Goal: Check status: Check status

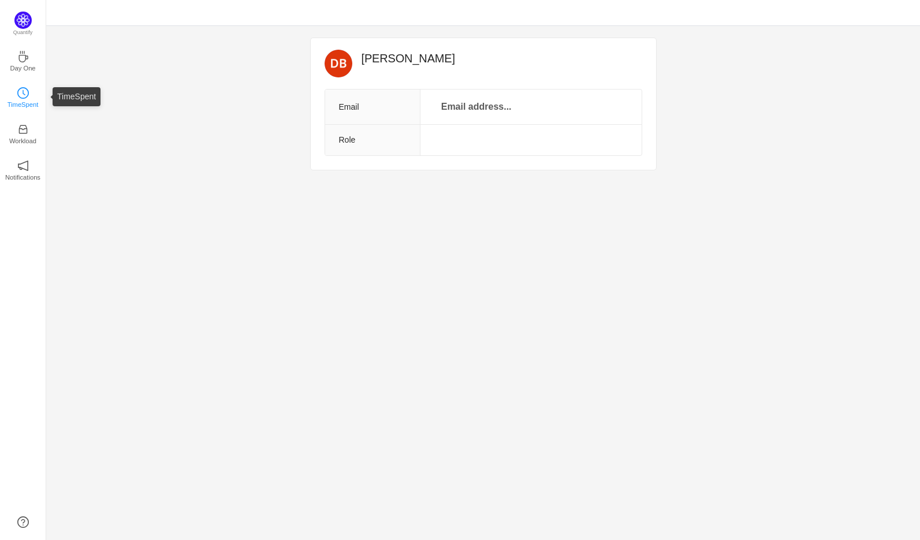
click at [26, 97] on icon "icon: clock-circle" at bounding box center [23, 93] width 12 height 12
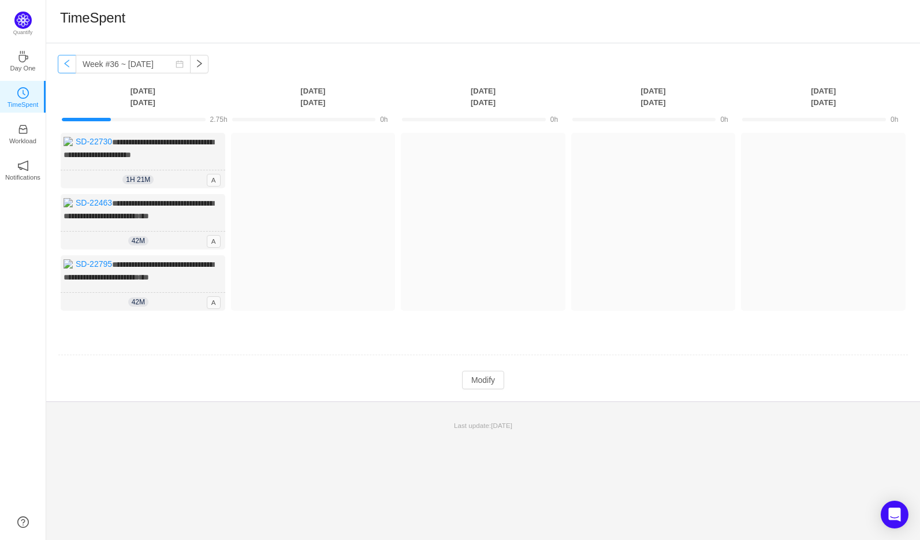
click at [69, 66] on button "button" at bounding box center [67, 64] width 18 height 18
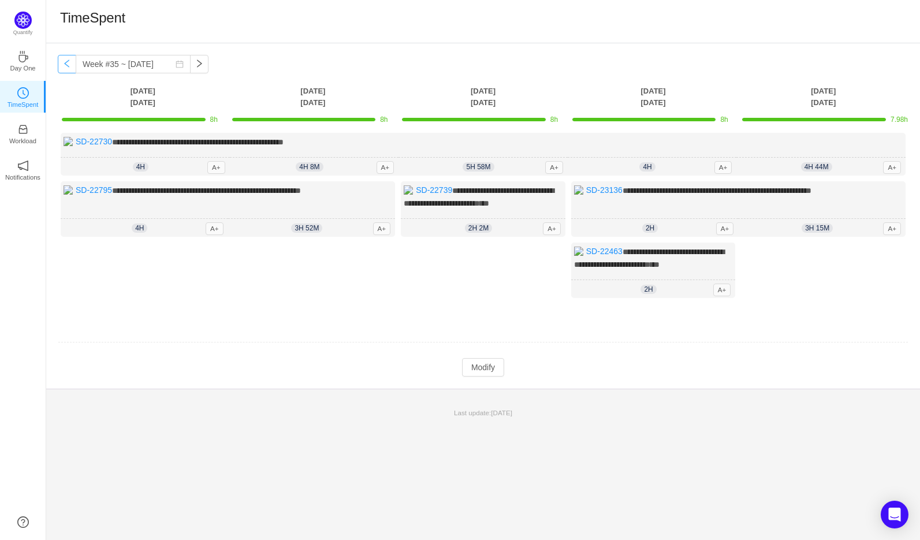
click at [67, 65] on button "button" at bounding box center [67, 64] width 18 height 18
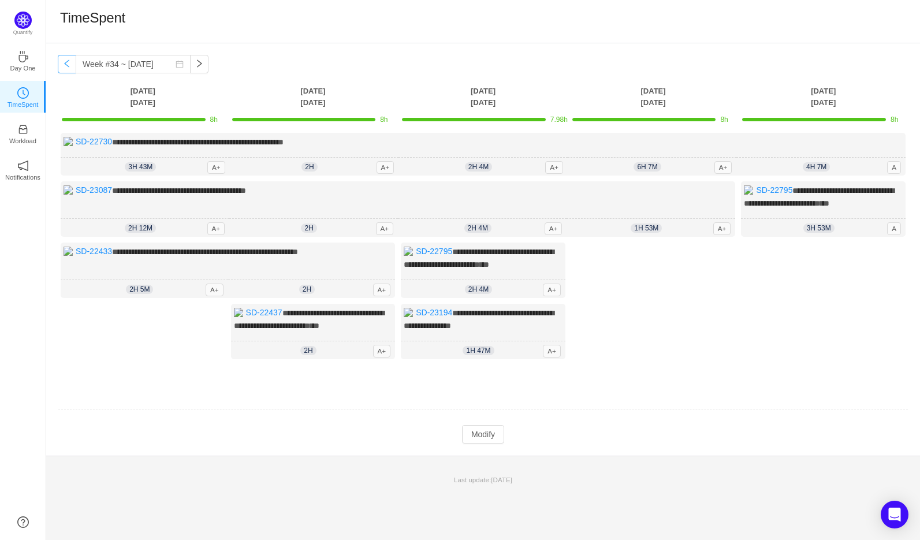
click at [67, 65] on button "button" at bounding box center [67, 64] width 18 height 18
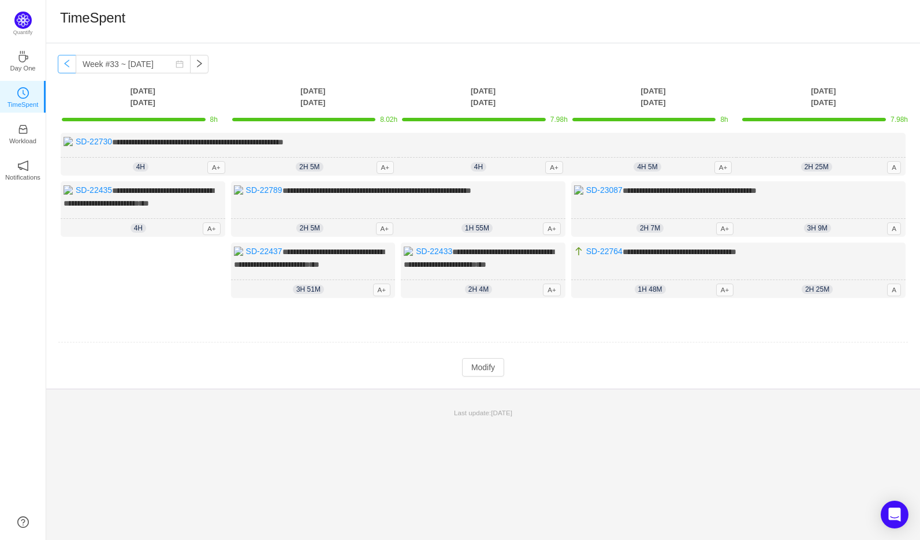
click at [67, 65] on button "button" at bounding box center [67, 64] width 18 height 18
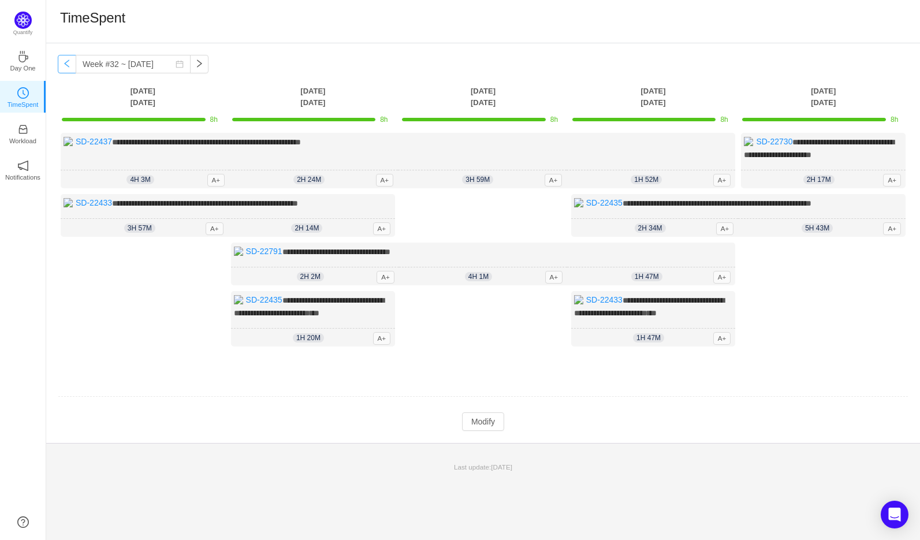
click at [67, 65] on button "button" at bounding box center [67, 64] width 18 height 18
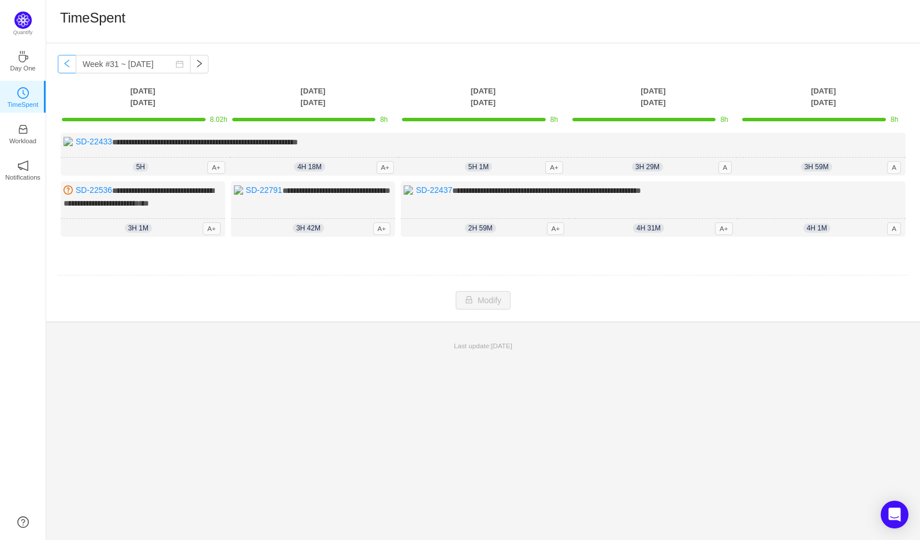
click at [67, 65] on button "button" at bounding box center [67, 64] width 18 height 18
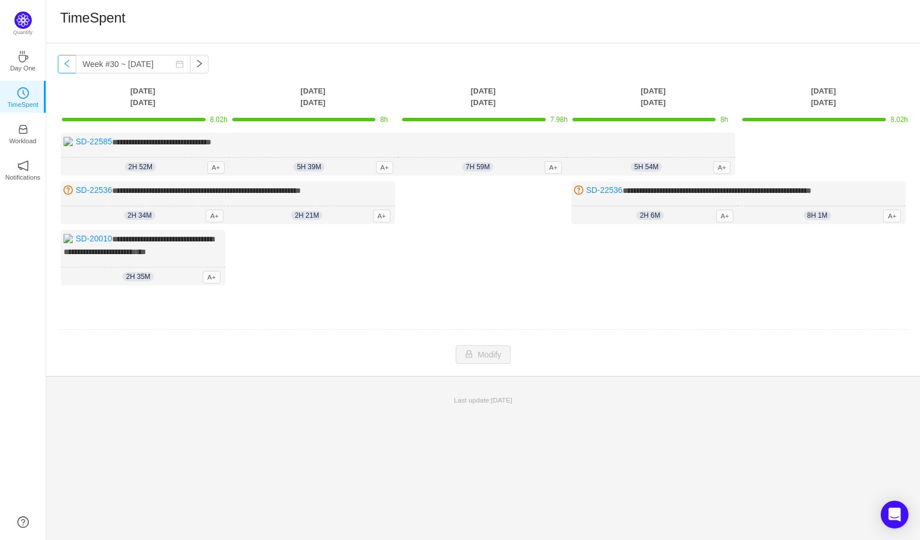
click at [67, 65] on button "button" at bounding box center [67, 64] width 18 height 18
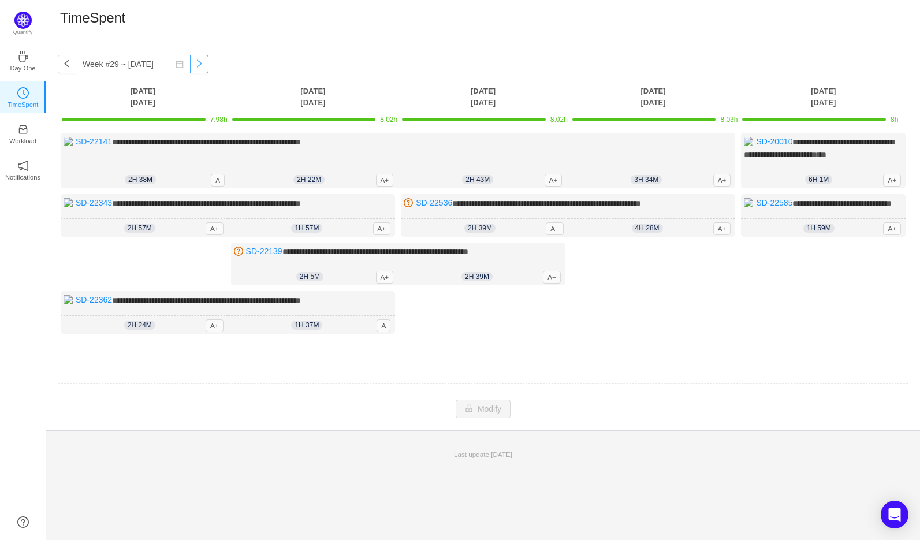
drag, startPoint x: 181, startPoint y: 66, endPoint x: 188, endPoint y: 66, distance: 7.5
click at [190, 66] on button "button" at bounding box center [199, 64] width 18 height 18
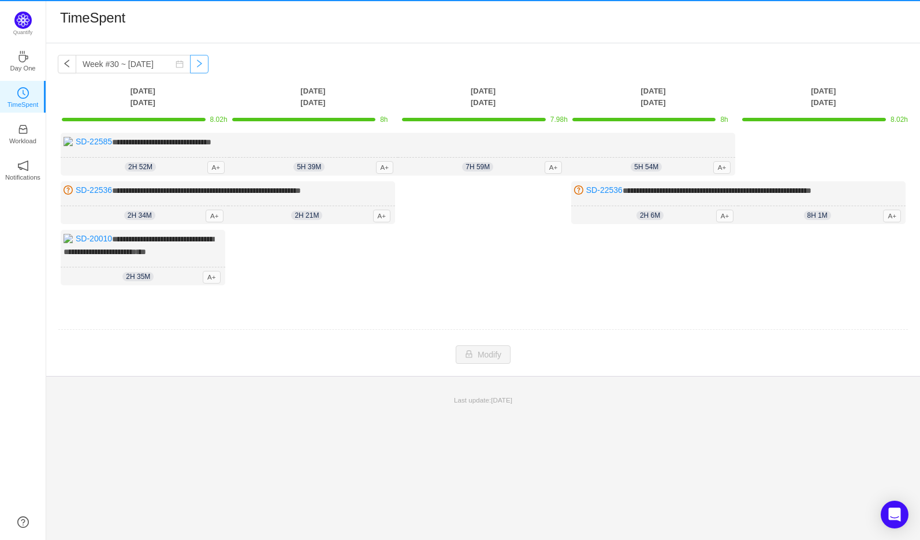
click at [190, 65] on button "button" at bounding box center [199, 64] width 18 height 18
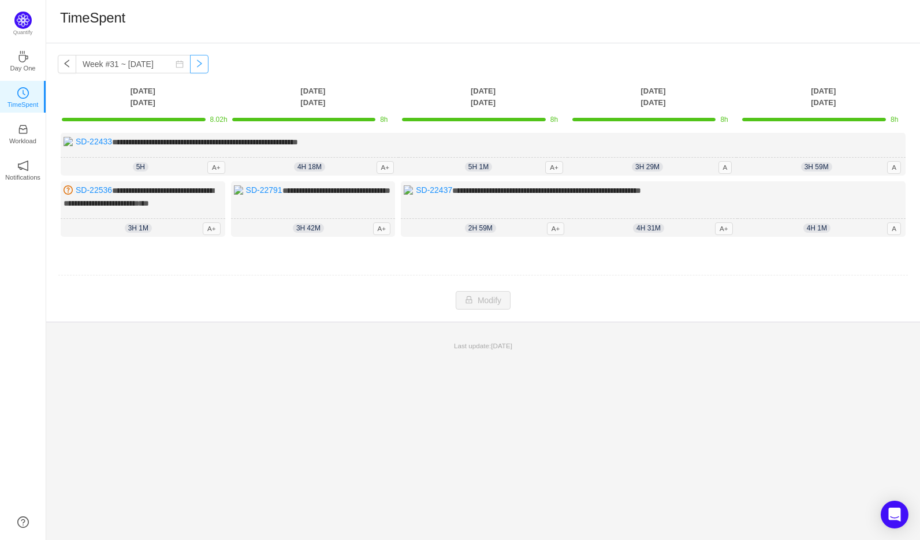
click at [190, 65] on button "button" at bounding box center [199, 64] width 18 height 18
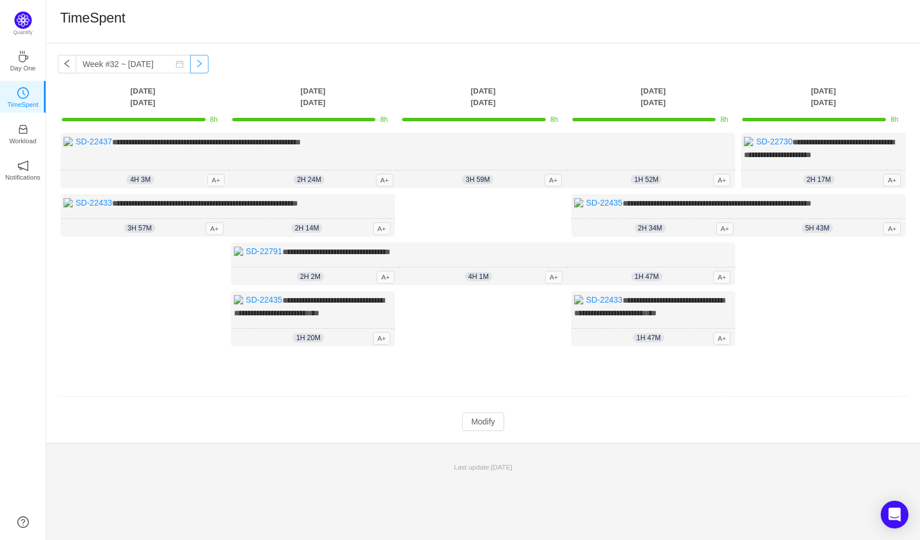
click at [192, 66] on button "button" at bounding box center [199, 64] width 18 height 18
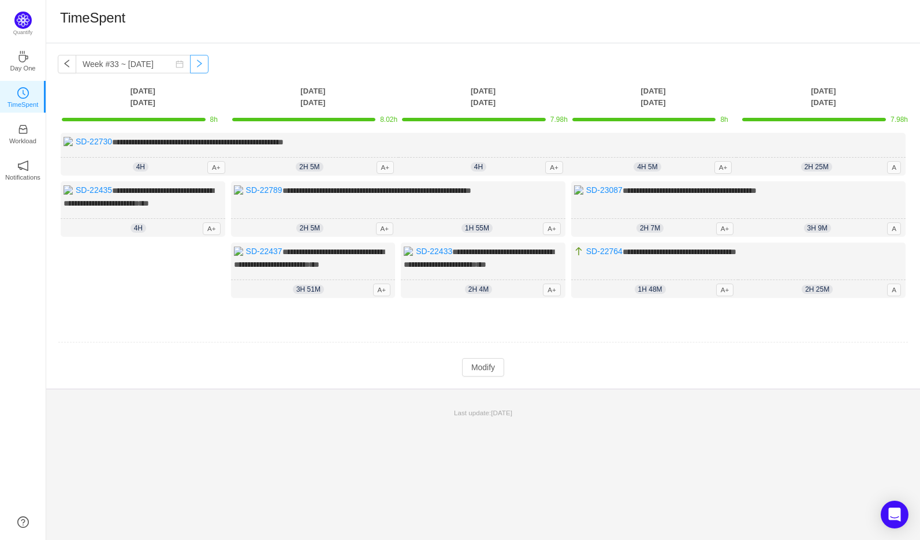
click at [195, 66] on button "button" at bounding box center [199, 64] width 18 height 18
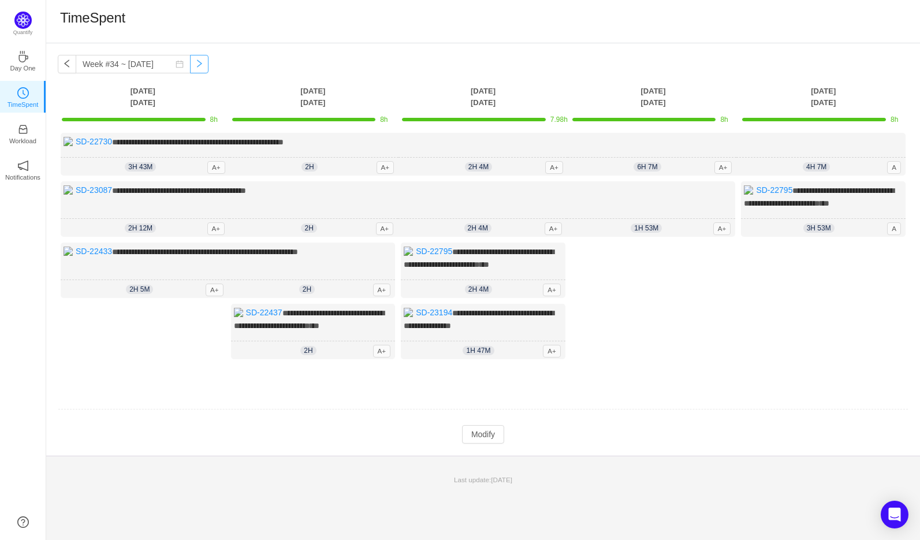
click at [193, 66] on button "button" at bounding box center [199, 64] width 18 height 18
type input "Week #35 ~ [DATE]"
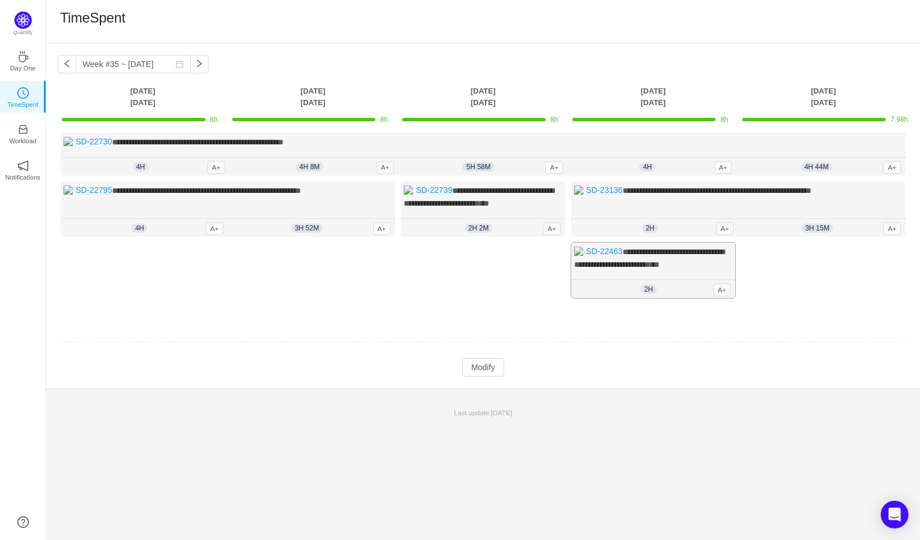
click at [680, 260] on span "**********" at bounding box center [649, 258] width 150 height 21
click at [605, 251] on link "SD-22463" at bounding box center [604, 251] width 36 height 9
